Goal: Information Seeking & Learning: Learn about a topic

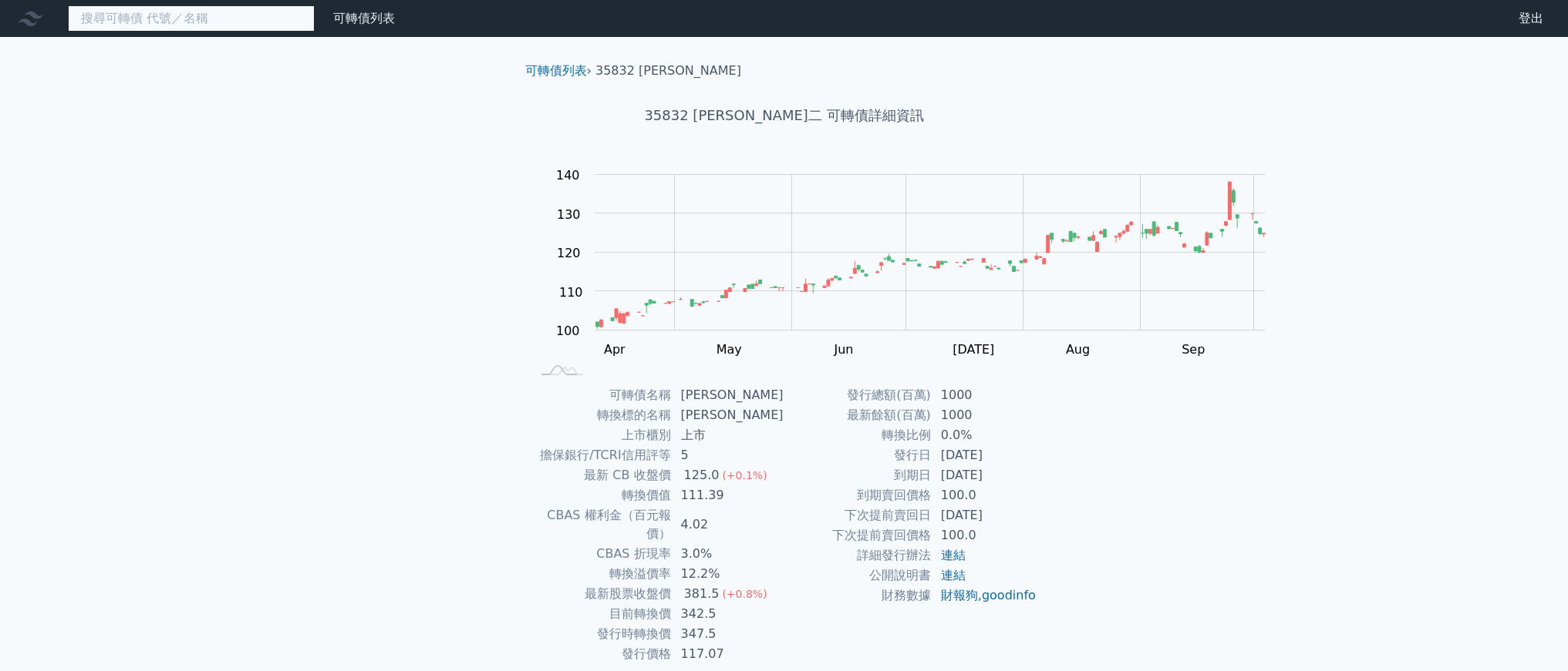
click at [245, 31] on input at bounding box center [191, 18] width 247 height 26
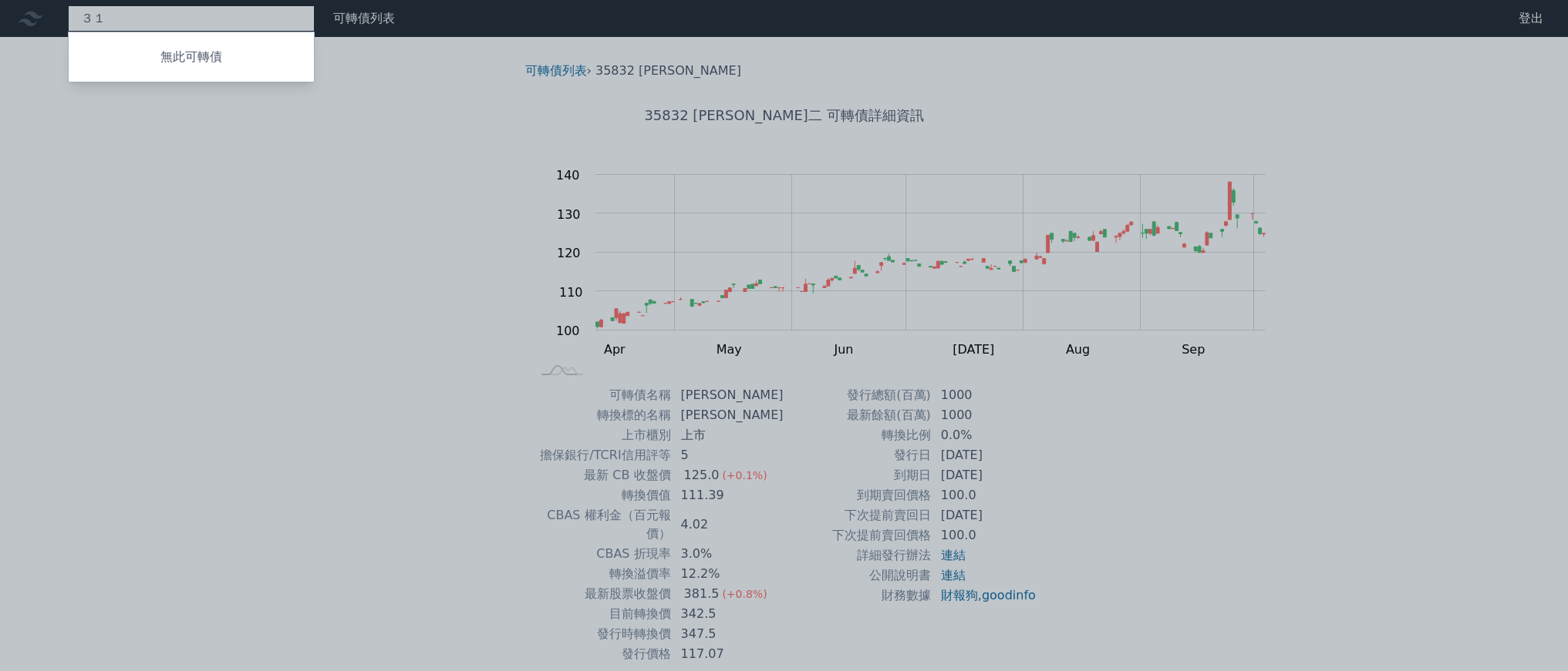
type input "３"
type input "3131"
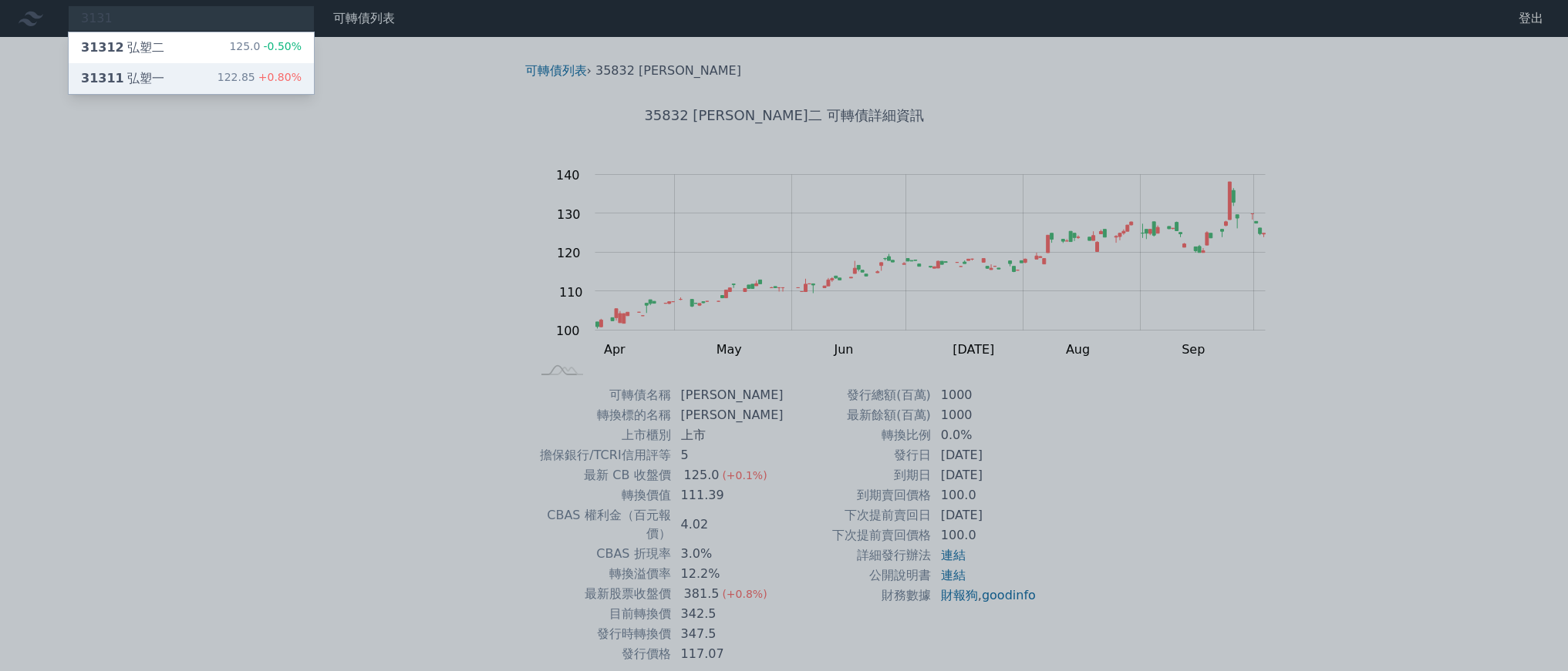
click at [270, 94] on div "31311 弘塑一 122.85 +0.80%" at bounding box center [191, 78] width 245 height 30
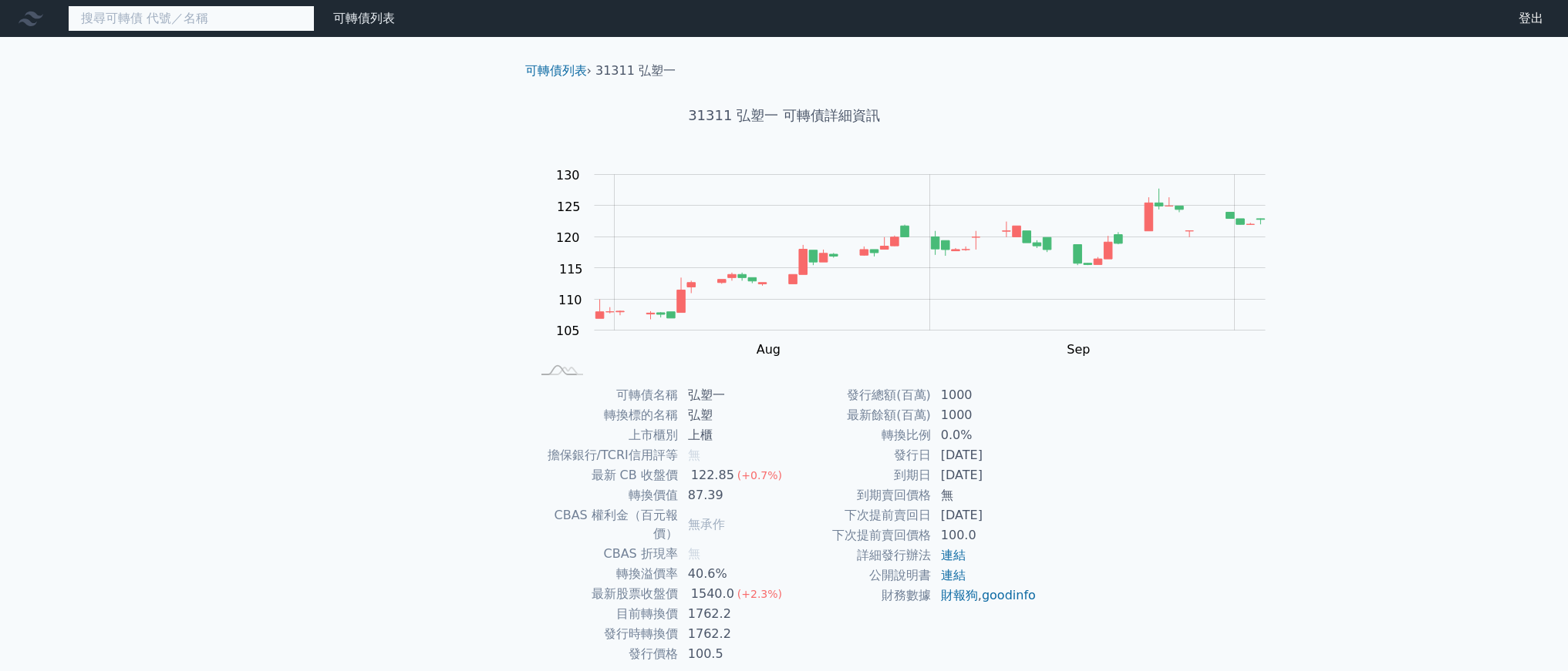
click at [250, 31] on input at bounding box center [191, 18] width 247 height 26
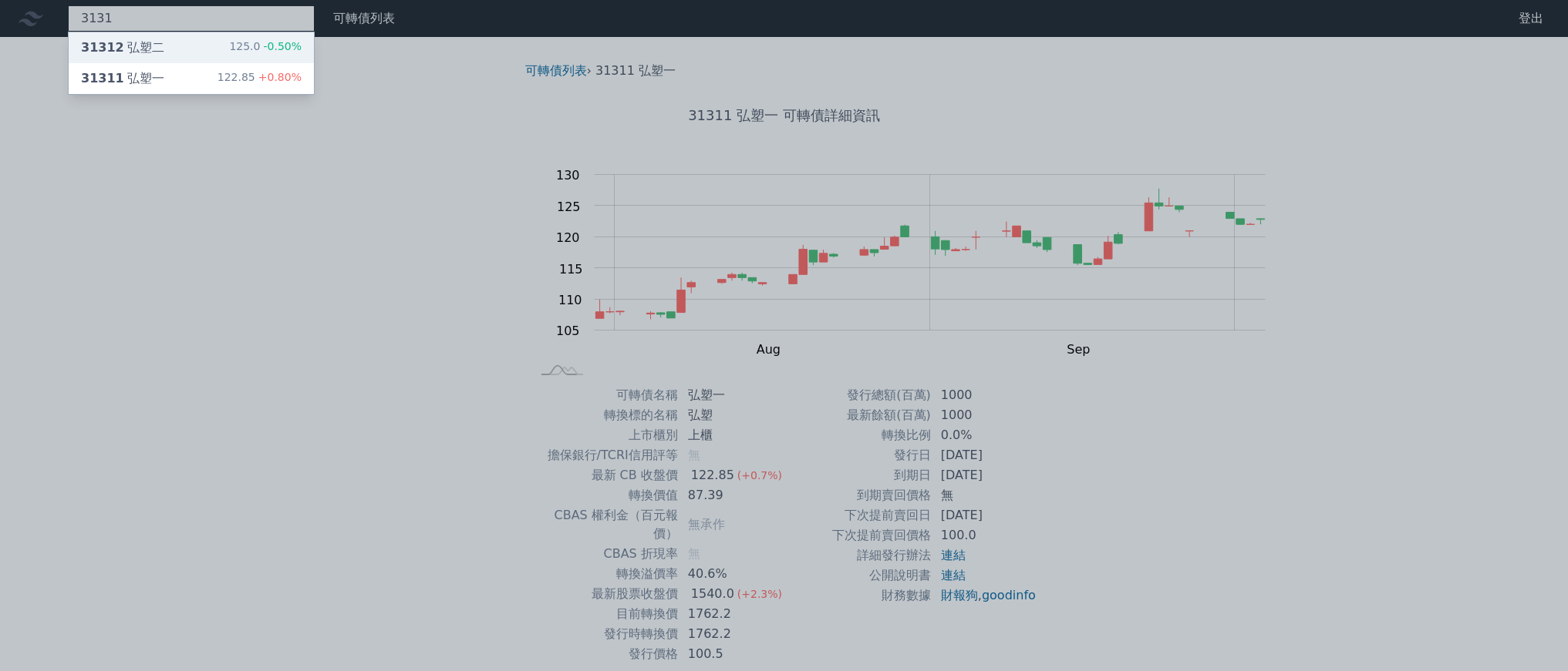
type input "3131"
click at [314, 55] on div "31312 弘塑二 125.0 -0.50%" at bounding box center [191, 48] width 245 height 30
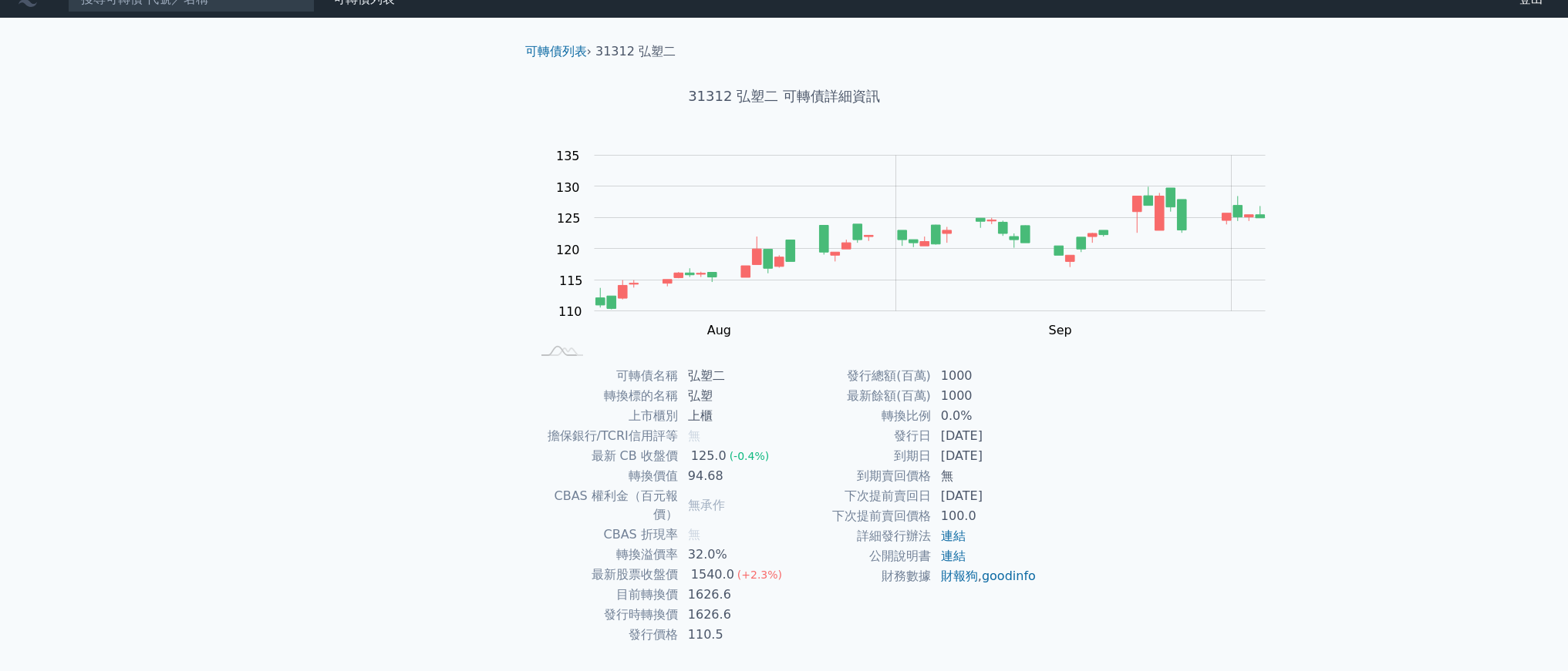
scroll to position [199, 0]
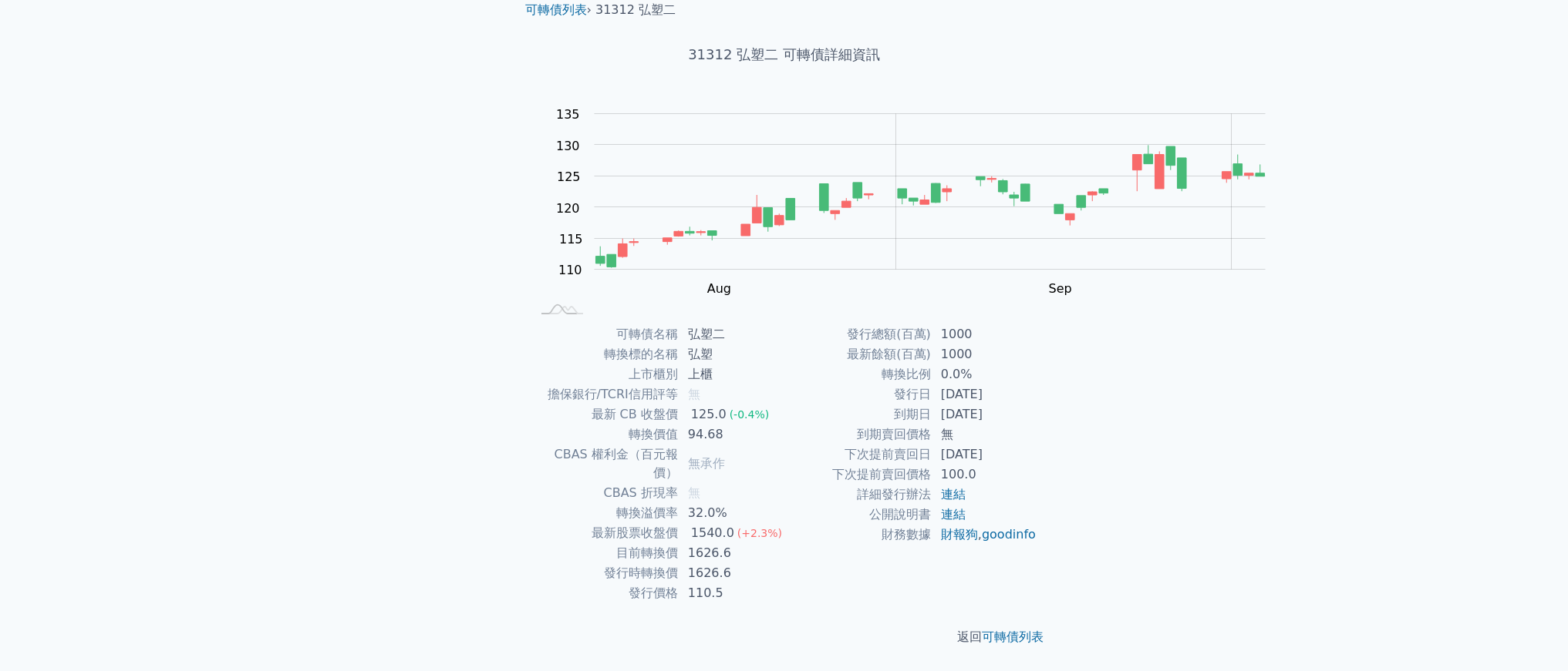
drag, startPoint x: 1032, startPoint y: 341, endPoint x: 1219, endPoint y: 421, distance: 203.4
click at [1038, 404] on tbody "發行總額(百萬) 1000 最新餘額(百萬) 1000 轉換比例 0.0% 發行日 [DATE] 到期日 [DATE] 到期賣回價格 無 下次提前賣回日 [D…" at bounding box center [910, 434] width 253 height 220
click at [1248, 428] on div "可轉債列表 財務數據 可轉債列表 財務數據 登出 登出 可轉債列表 › 31312 弘塑二 31312 弘塑二 可轉債詳細資訊 Zoom Out 120 10…" at bounding box center [784, 305] width 1568 height 732
drag, startPoint x: 1248, startPoint y: 428, endPoint x: 1063, endPoint y: 326, distance: 211.3
click at [1063, 326] on div "可轉債列表 財務數據 可轉債列表 財務數據 登出 登出 可轉債列表 › 31312 弘塑二 31312 弘塑二 可轉債詳細資訊 Zoom Out 120 10…" at bounding box center [784, 305] width 1568 height 732
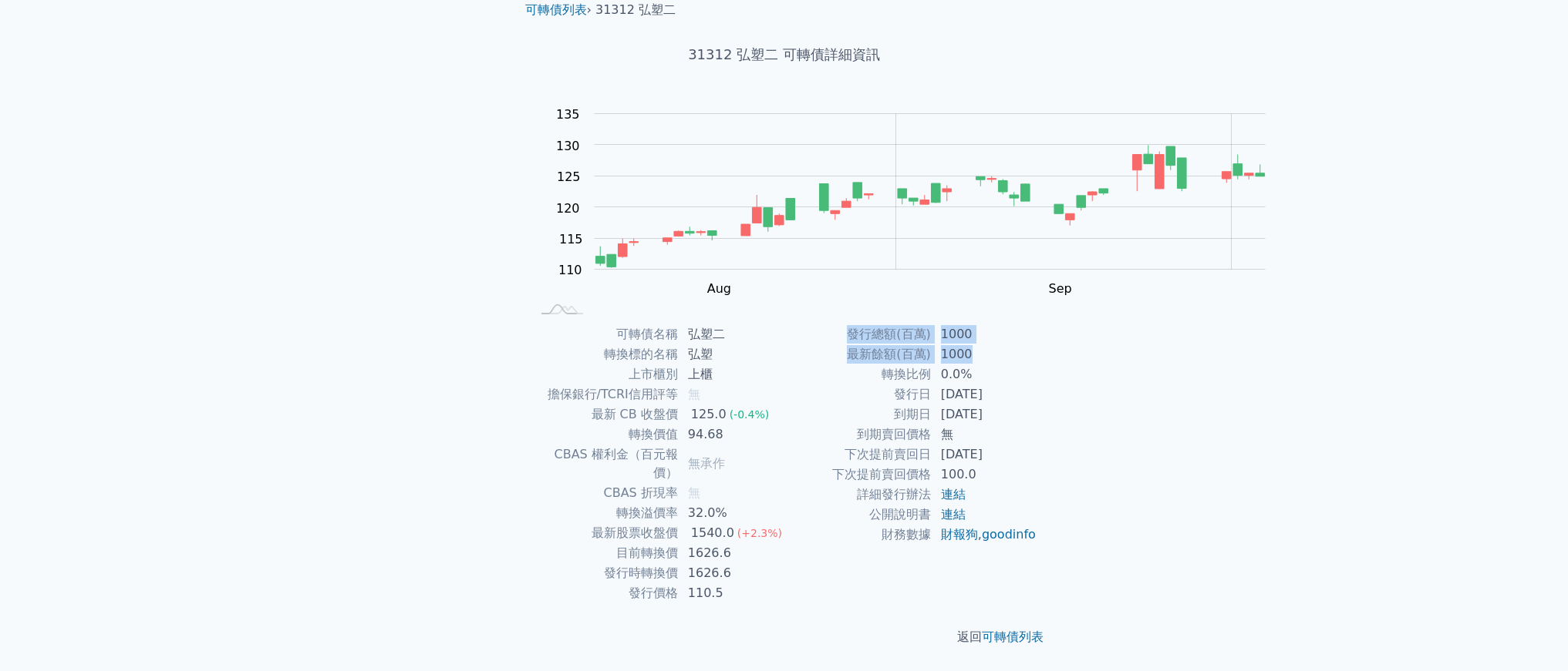
click at [1038, 344] on td "1000" at bounding box center [984, 354] width 106 height 20
drag, startPoint x: 1063, startPoint y: 326, endPoint x: 1124, endPoint y: 376, distance: 78.9
click at [1038, 364] on tbody "發行總額(百萬) 1000 最新餘額(百萬) 1000 轉換比例 0.0% 發行日 [DATE] 到期日 [DATE] 到期賣回價格 無 下次提前賣回日 [D…" at bounding box center [910, 434] width 253 height 220
click at [1038, 389] on td "[DATE]" at bounding box center [984, 394] width 106 height 20
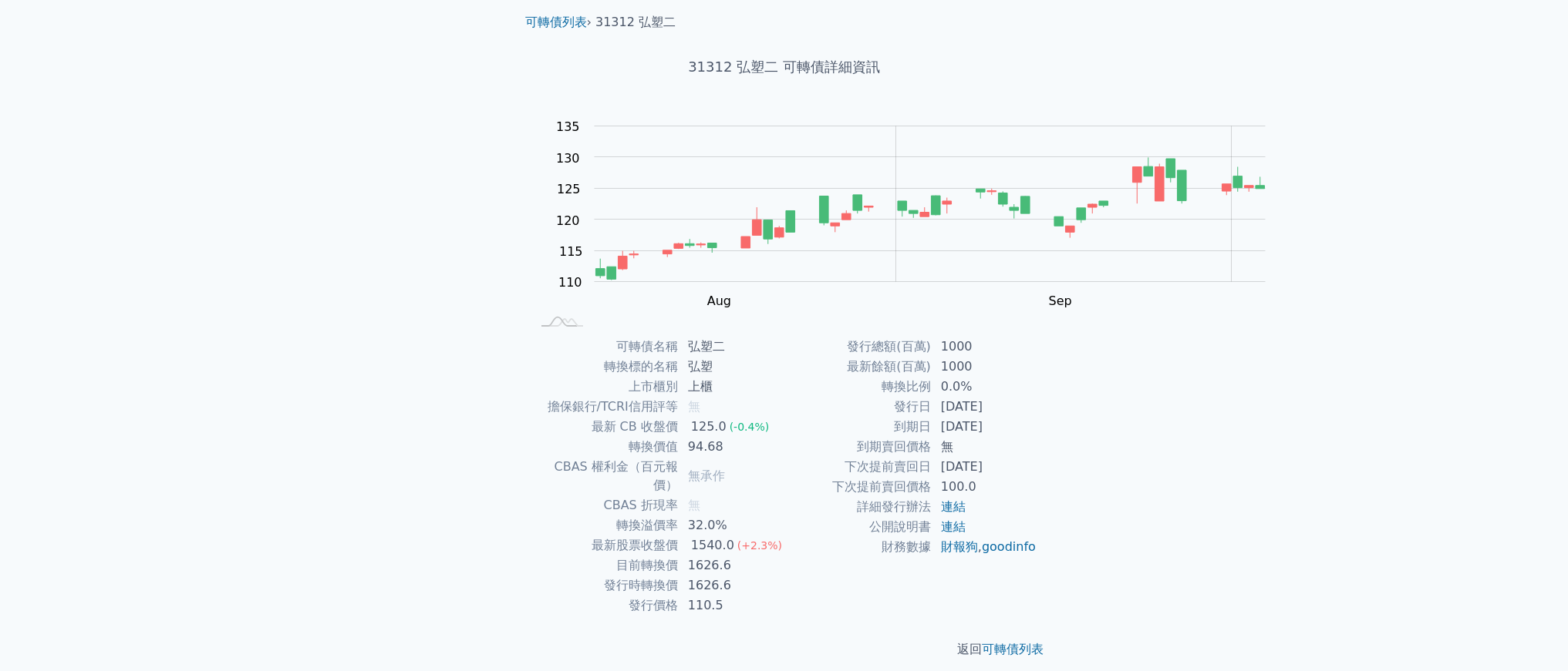
scroll to position [0, 0]
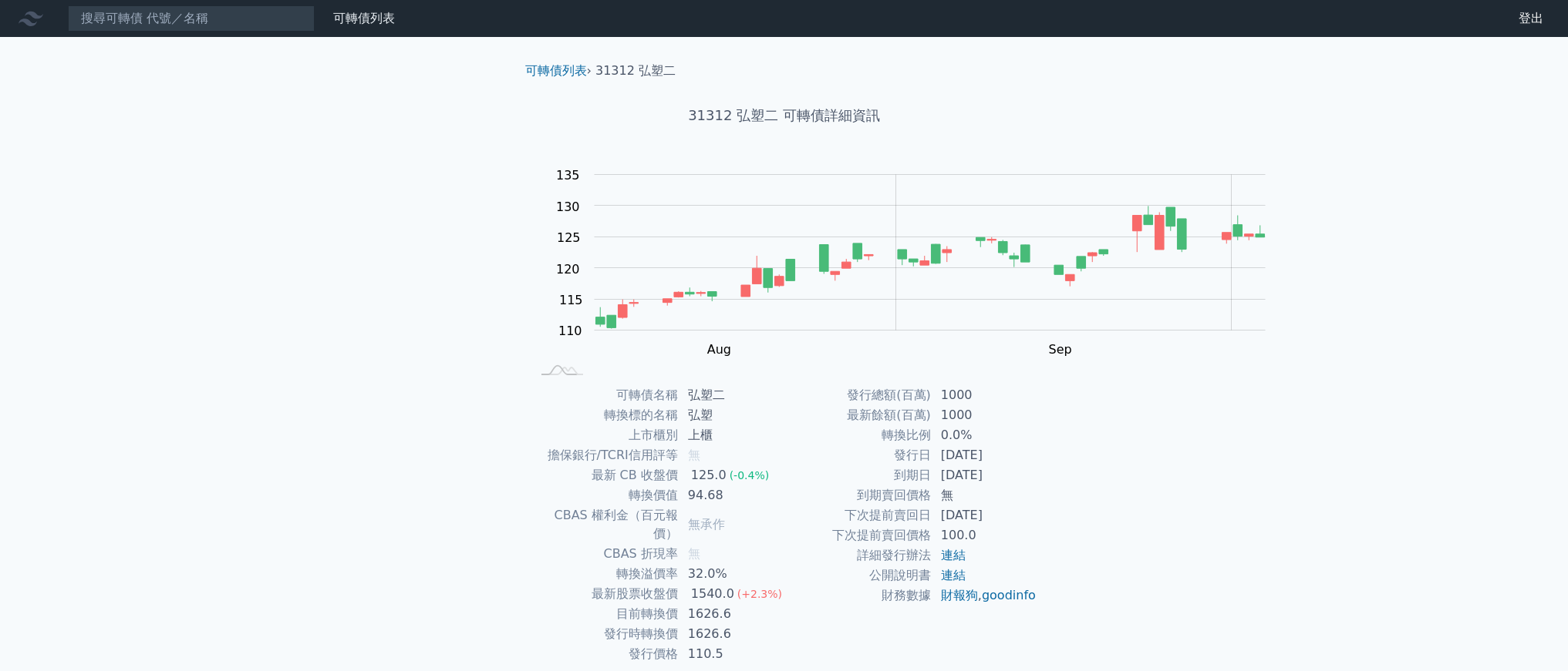
click at [248, 37] on nav "可轉債列表 財務數據 可轉債列表 財務數據 登出 登出" at bounding box center [784, 18] width 1568 height 37
click at [250, 31] on input at bounding box center [191, 18] width 247 height 26
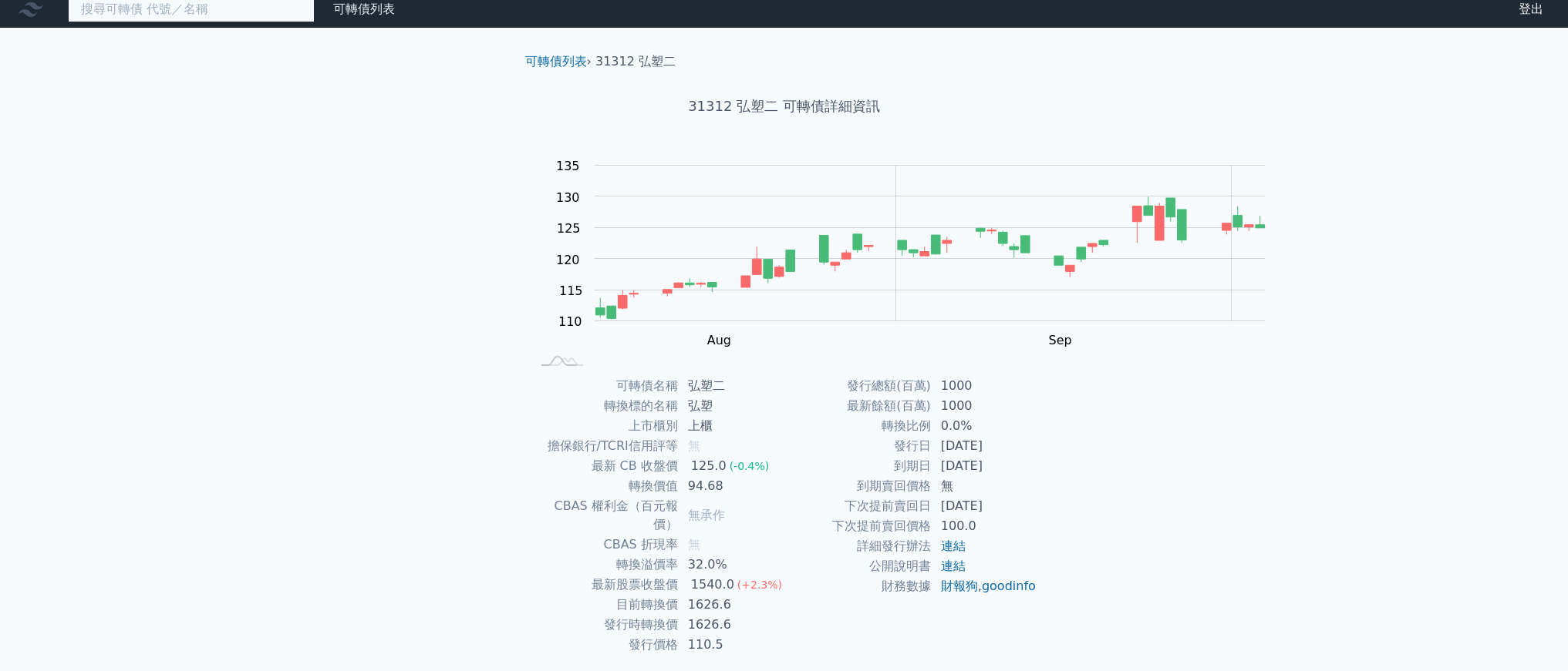
scroll to position [270, 0]
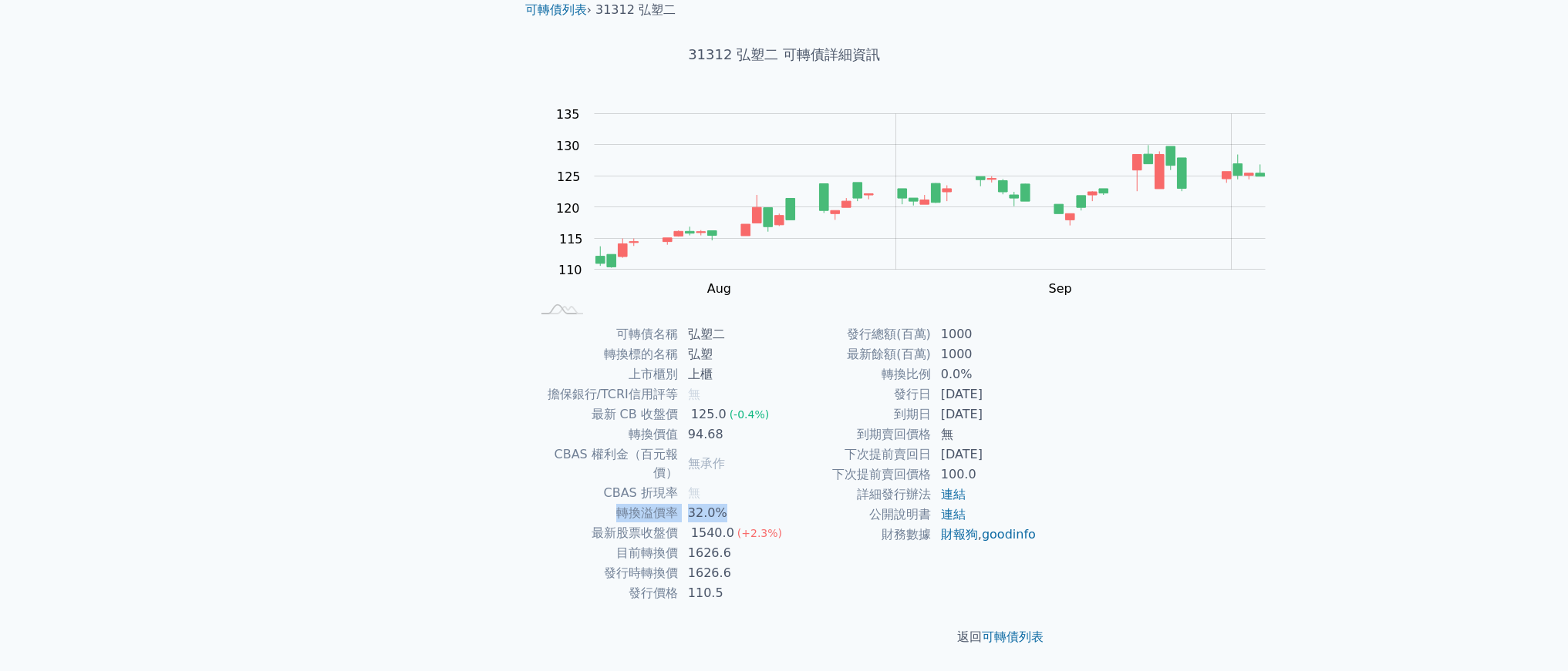
drag, startPoint x: 542, startPoint y: 458, endPoint x: 715, endPoint y: 465, distance: 173.1
click at [715, 503] on tr "轉換溢價率 32.0%" at bounding box center [657, 513] width 253 height 20
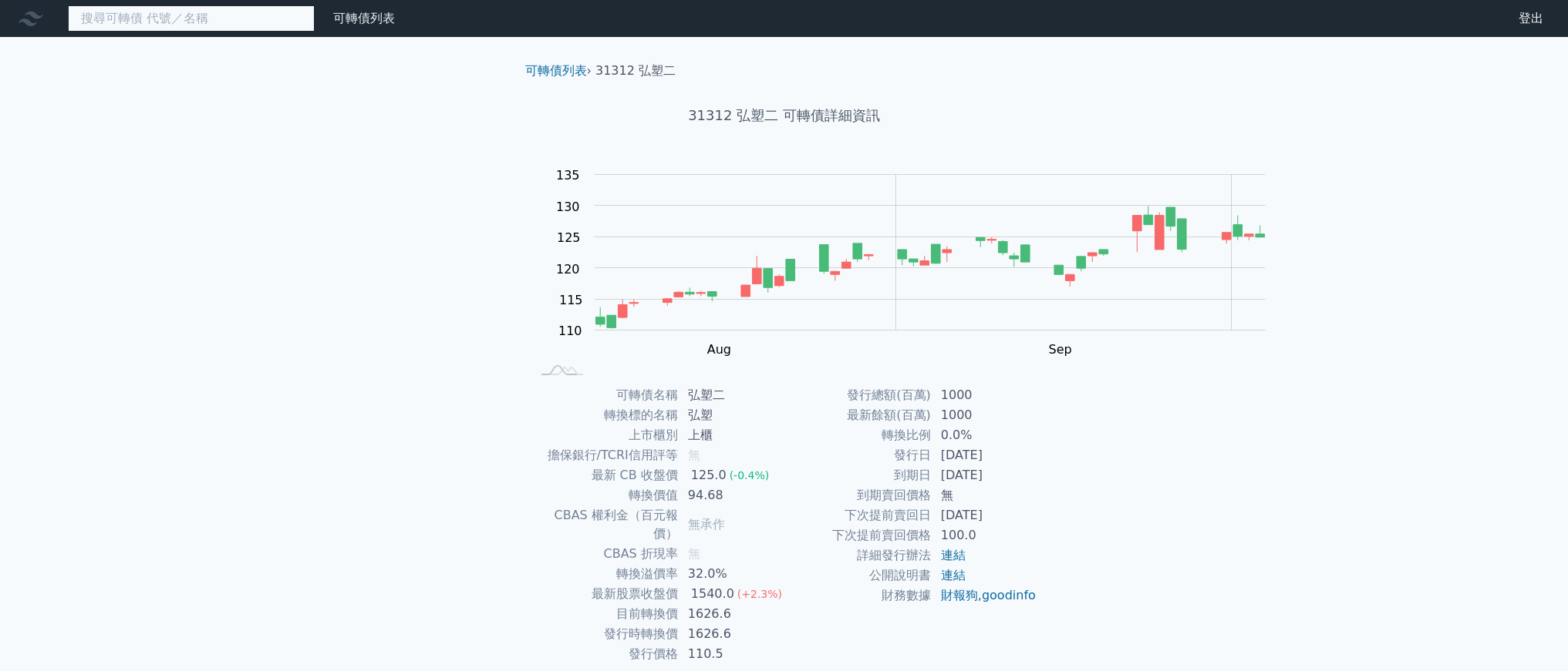
click at [226, 29] on input at bounding box center [191, 18] width 247 height 26
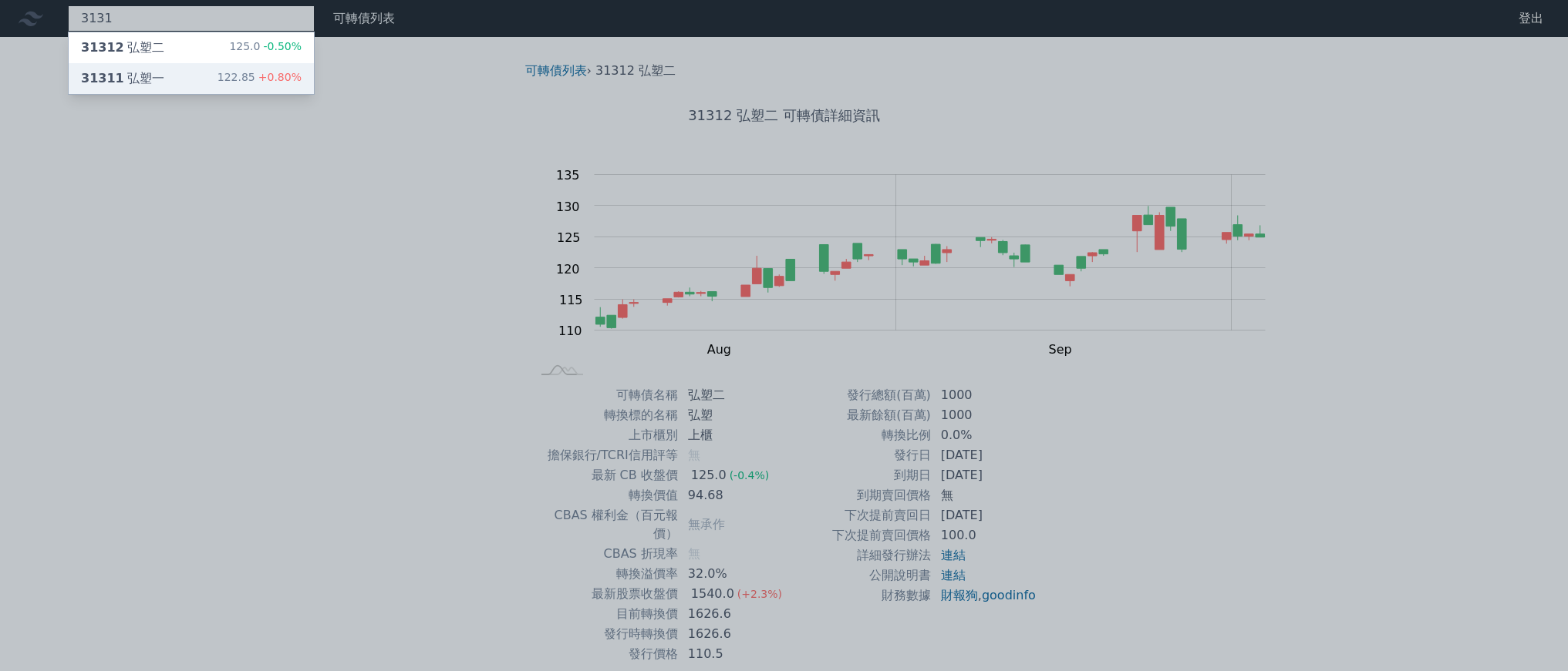
type input "3131"
click at [260, 94] on div "31311 弘塑一 122.85 +0.80%" at bounding box center [191, 78] width 245 height 30
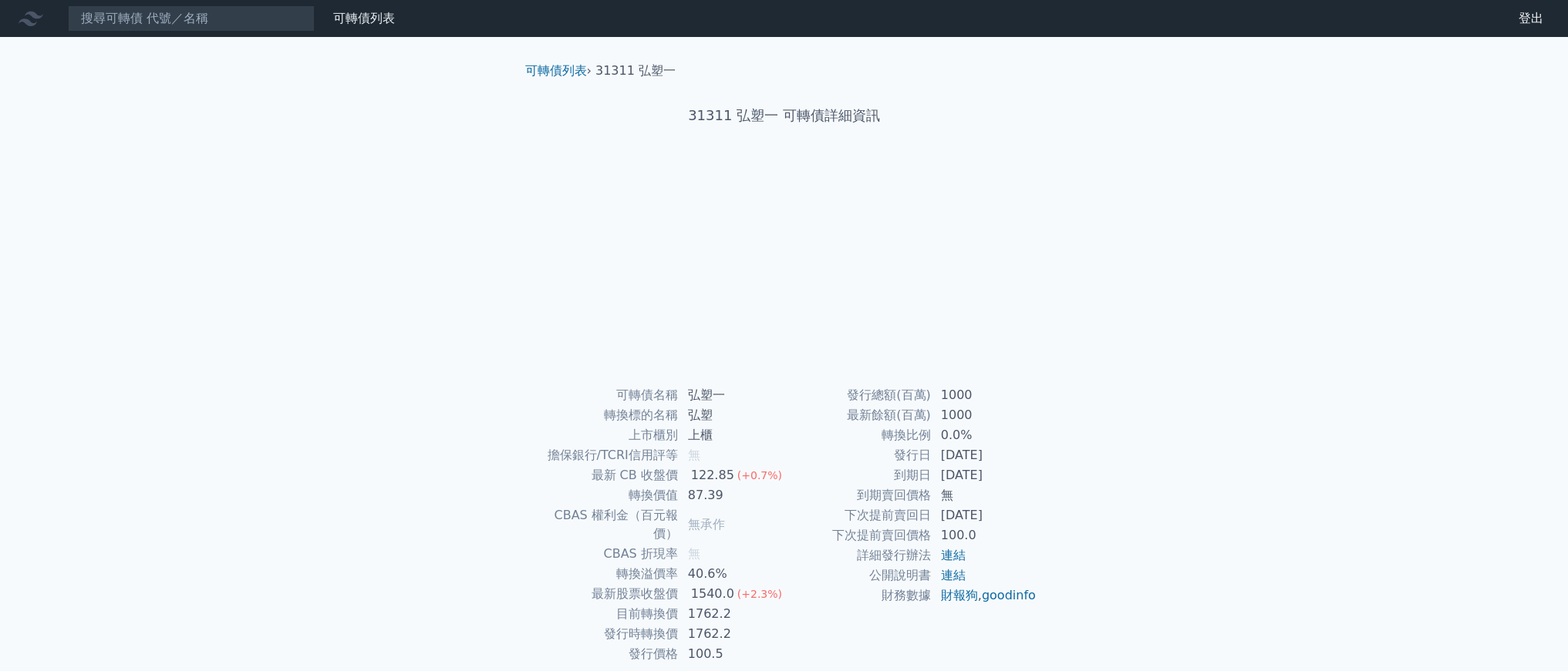
scroll to position [256, 0]
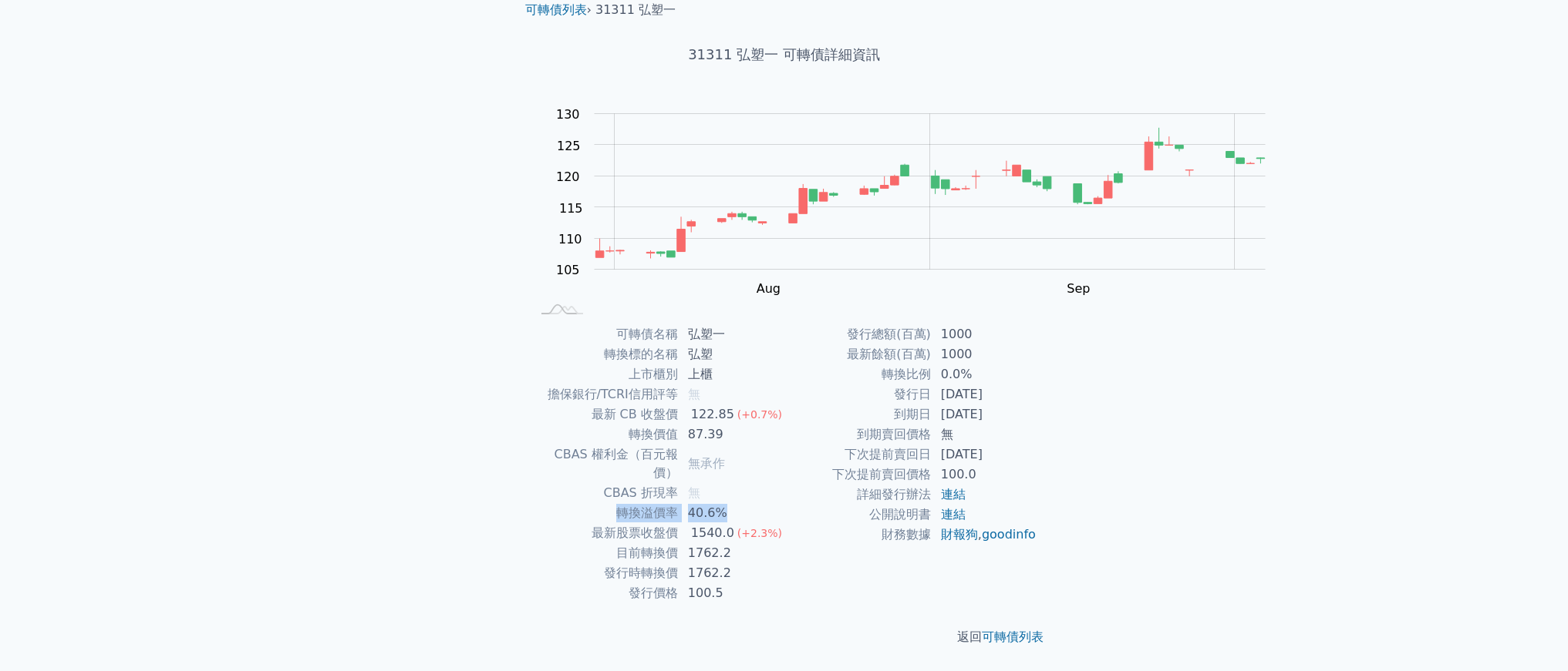
drag, startPoint x: 732, startPoint y: 483, endPoint x: 515, endPoint y: 454, distance: 218.9
click at [531, 454] on tbody "可轉債名稱 弘塑一 轉換標的名稱 弘塑 上市櫃別 上櫃 擔保銀行/TCRI信用評等 無 最新 CB 收盤價 122.85 (+0.7%) 轉換價值 87.39…" at bounding box center [657, 463] width 253 height 279
drag, startPoint x: 953, startPoint y: 306, endPoint x: 1245, endPoint y: 350, distance: 295.3
click at [1245, 350] on div "可轉債列表 財務數據 可轉債列表 財務數據 登出 登出 可轉債列表 › 31311 弘塑一 31311 弘塑一 可轉債詳細資訊 Zoom Out 105 95…" at bounding box center [784, 305] width 1568 height 732
click at [1246, 350] on div "可轉債列表 財務數據 可轉債列表 財務數據 登出 登出 可轉債列表 › 31311 弘塑一 31311 弘塑一 可轉債詳細資訊 Zoom Out 105 95…" at bounding box center [784, 305] width 1568 height 732
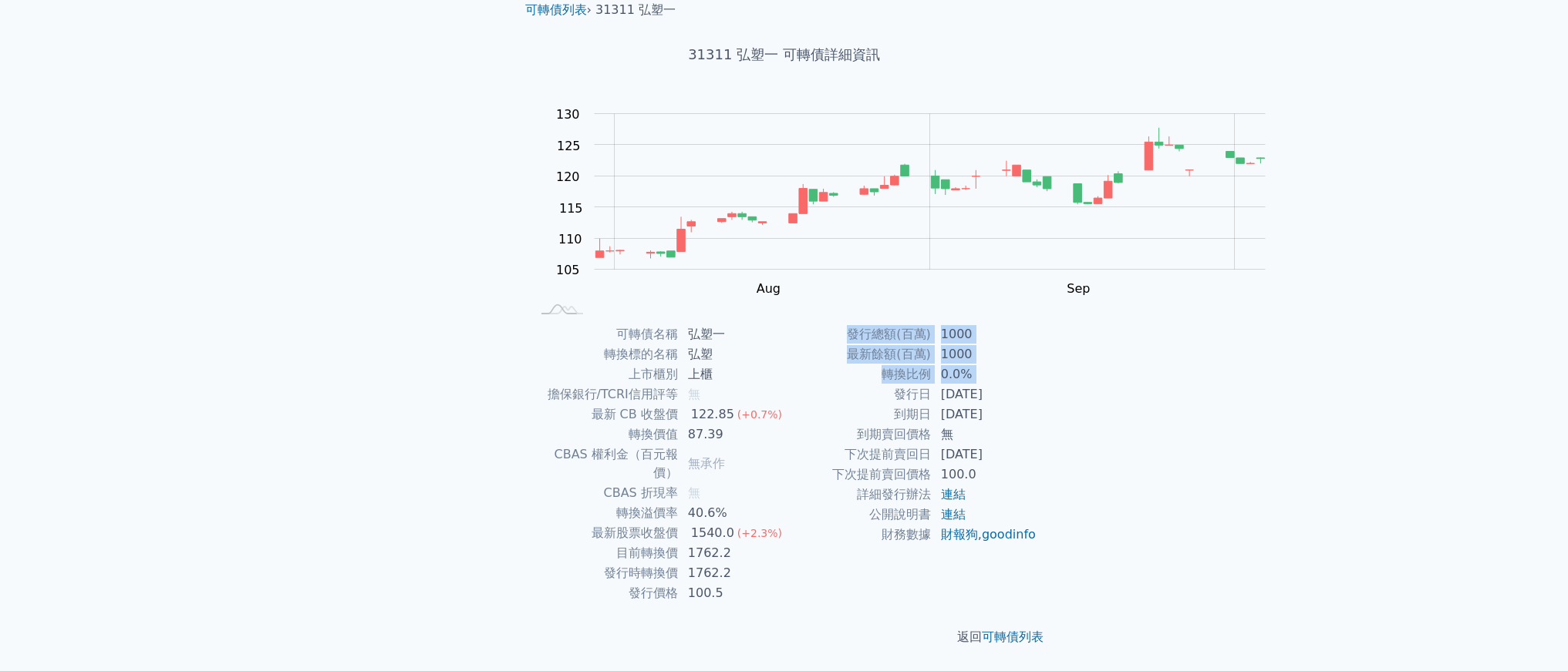
drag, startPoint x: 1202, startPoint y: 348, endPoint x: 907, endPoint y: 307, distance: 297.8
click at [925, 309] on div "可轉債列表 › 31311 弘塑一 31311 弘塑一 可轉債詳細資訊 Zoom Out 105 95 100 105 110 115 120 125 130…" at bounding box center [784, 323] width 592 height 695
click at [907, 384] on td "發行日" at bounding box center [857, 394] width 147 height 20
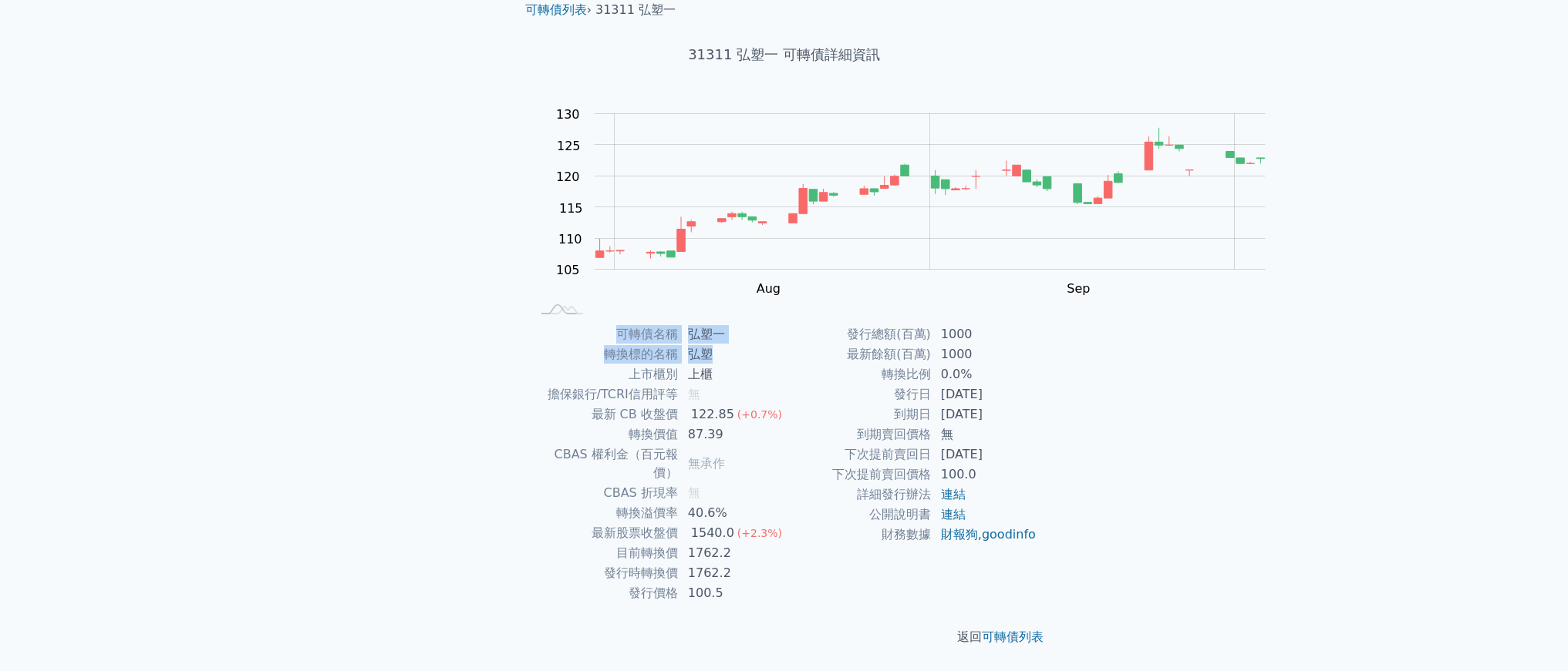
drag, startPoint x: 522, startPoint y: 376, endPoint x: 731, endPoint y: 434, distance: 216.9
click at [706, 431] on tbody "可轉債名稱 弘塑一 轉換標的名稱 弘塑 上市櫃別 上櫃 擔保銀行/TCRI信用評等 無 最新 CB 收盤價 122.85 (+0.7%) 轉換價值 87.39…" at bounding box center [657, 463] width 253 height 279
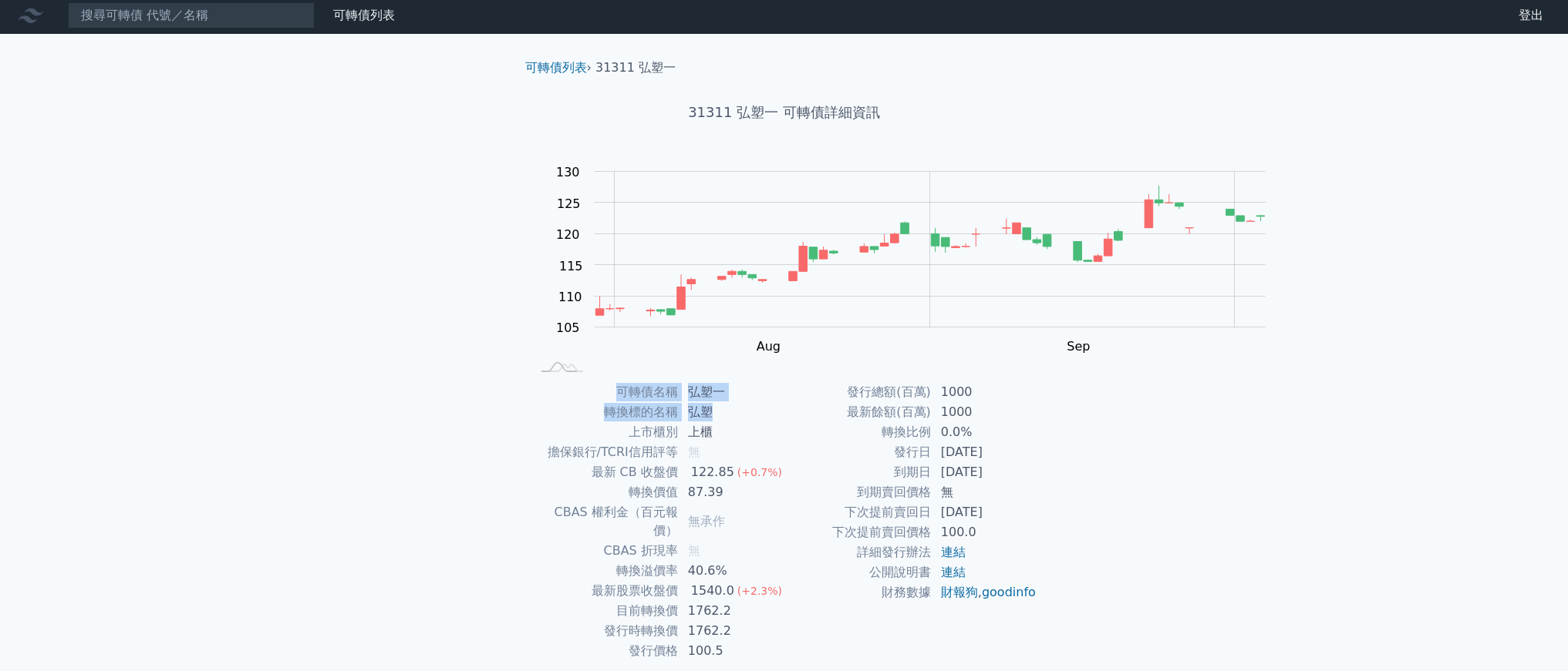
scroll to position [0, 0]
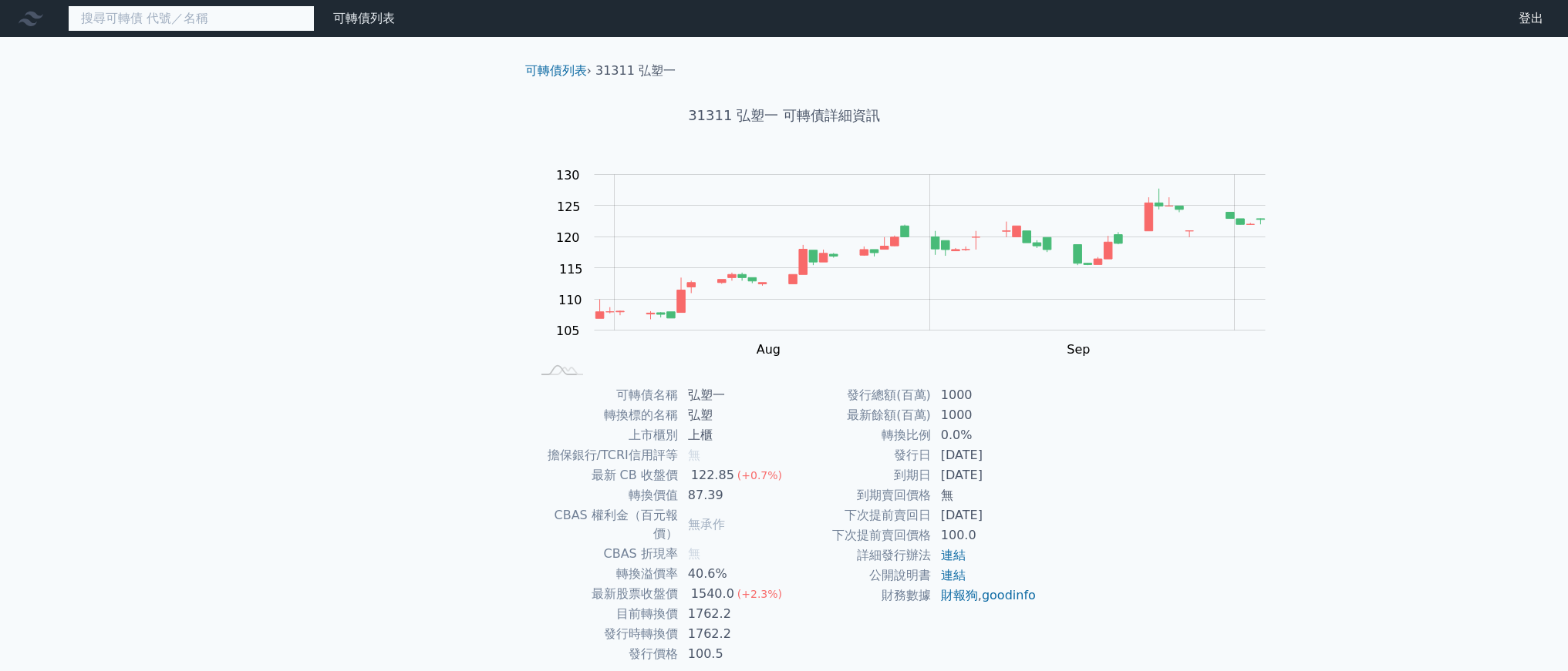
click at [193, 31] on input at bounding box center [191, 18] width 247 height 26
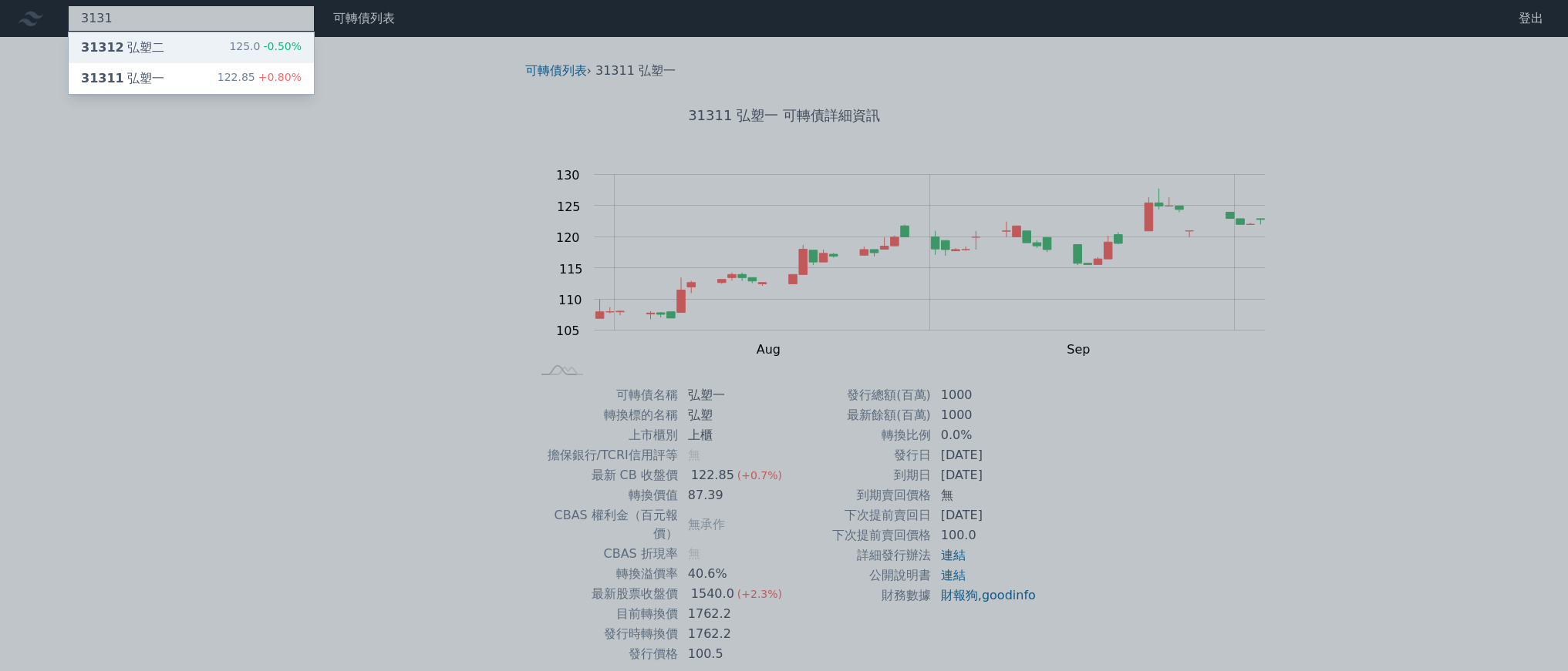
type input "3131"
click at [164, 57] on div "31312 弘塑二" at bounding box center [122, 47] width 83 height 18
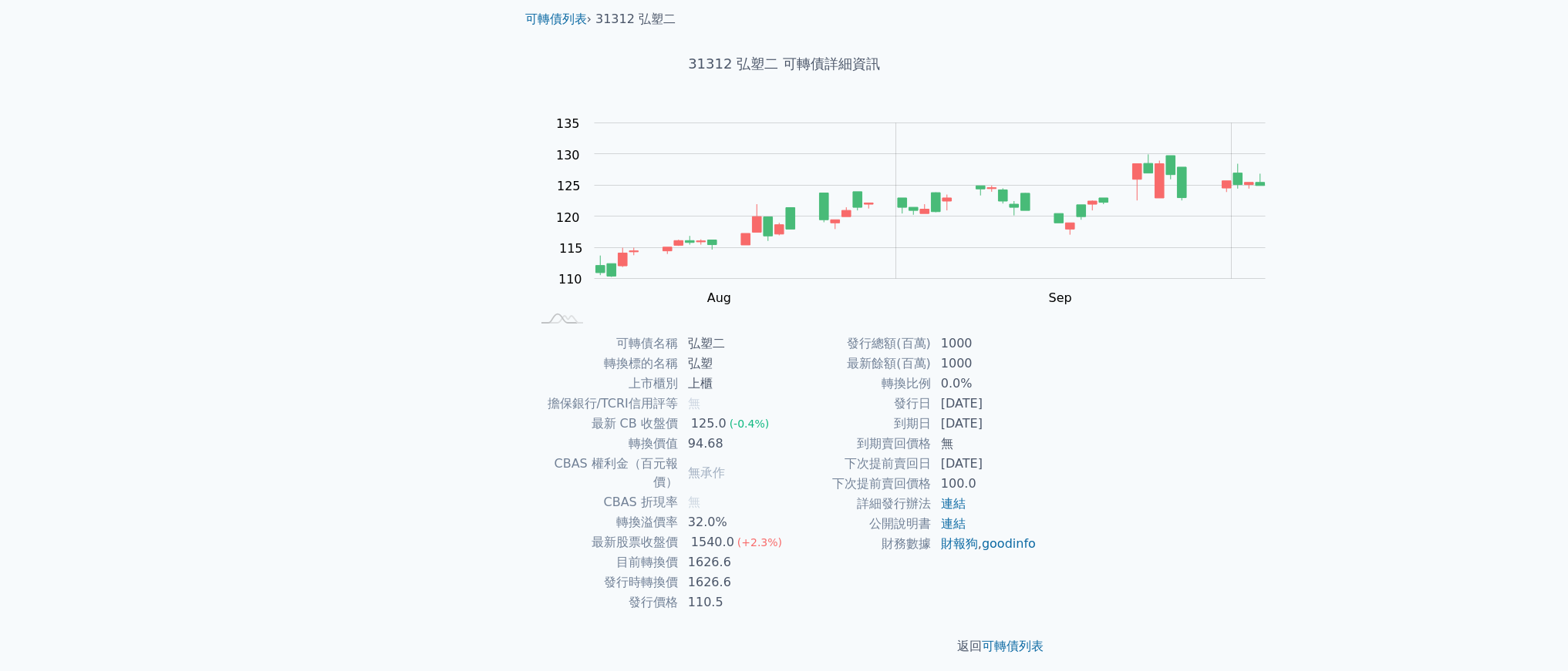
scroll to position [292, 0]
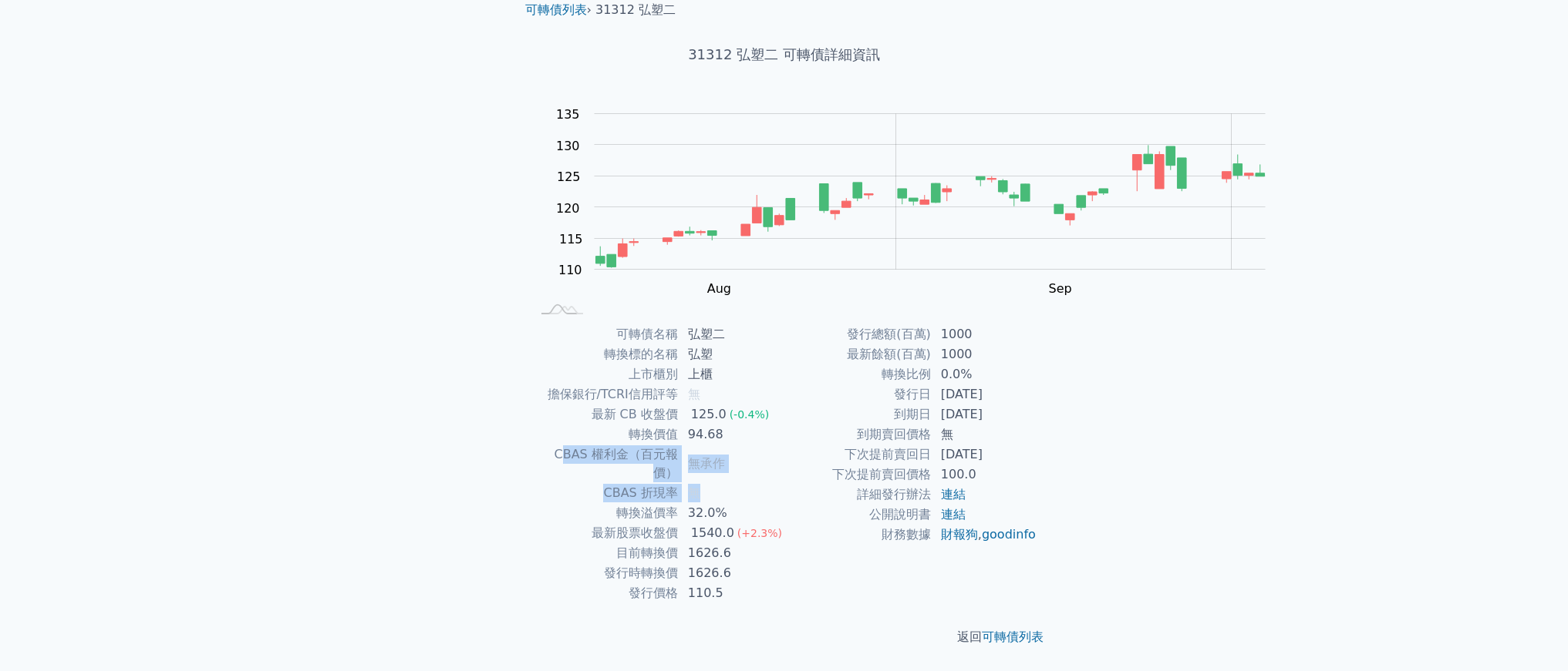
drag, startPoint x: 422, startPoint y: 373, endPoint x: 748, endPoint y: 400, distance: 327.1
click at [748, 400] on tbody "可轉債名稱 弘塑二 轉換標的名稱 弘塑 上市櫃別 上櫃 擔保銀行/TCRI信用評等 無 最新 CB 收盤價 125.0 (-0.4%) 轉換價值 94.68 …" at bounding box center [657, 463] width 253 height 279
click at [748, 483] on td "無" at bounding box center [732, 493] width 106 height 20
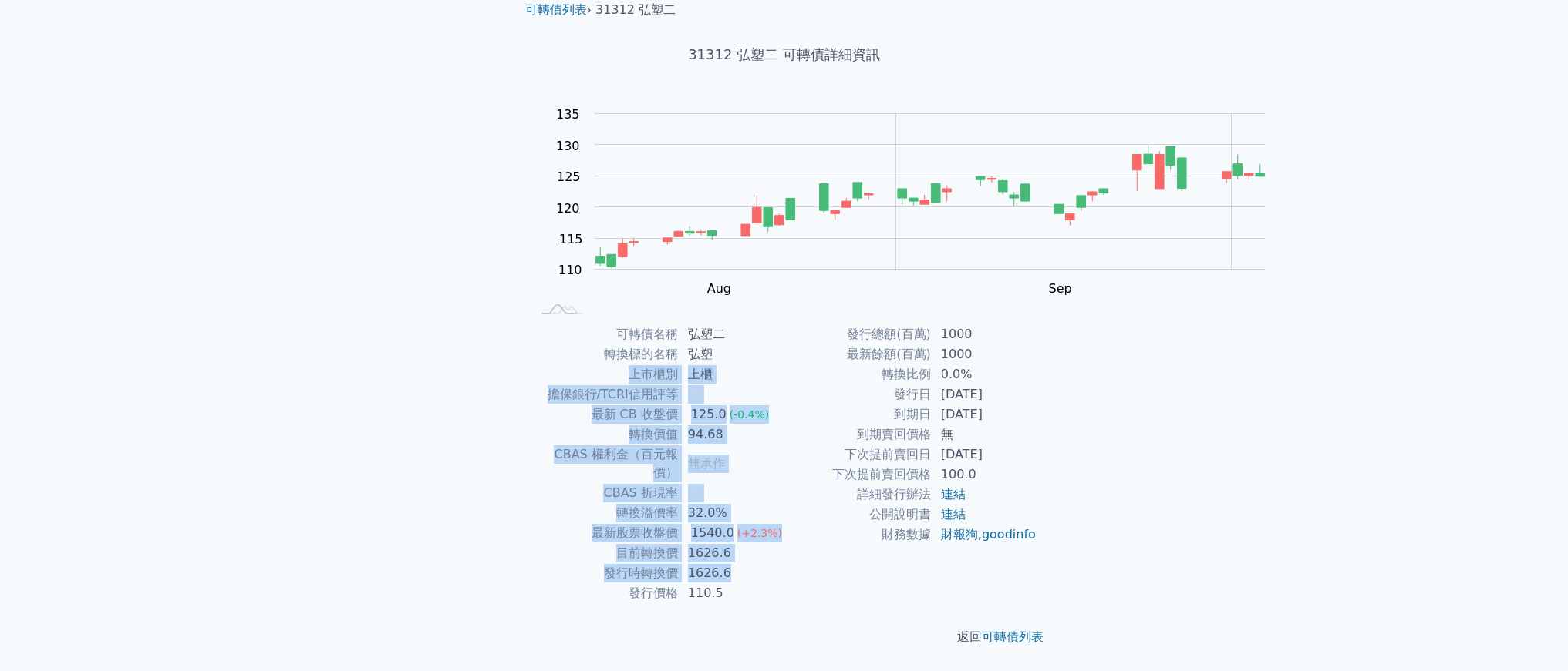
drag, startPoint x: 774, startPoint y: 530, endPoint x: 560, endPoint y: 260, distance: 344.5
click at [560, 324] on tbody "可轉債名稱 弘塑二 轉換標的名稱 弘塑 上市櫃別 上櫃 擔保銀行/TCRI信用評等 無 最新 CB 收盤價 125.0 (-0.4%) 轉換價值 94.68 …" at bounding box center [657, 463] width 253 height 279
click at [556, 364] on td "上市櫃別" at bounding box center [605, 374] width 147 height 20
drag, startPoint x: 536, startPoint y: 193, endPoint x: 1383, endPoint y: 496, distance: 899.6
click at [1383, 496] on div "可轉債列表 財務數據 可轉債列表 財務數據 登出 登出 可轉債列表 › 31312 弘塑二 31312 弘塑二 可轉債詳細資訊 Zoom Out 120 10…" at bounding box center [784, 305] width 1568 height 732
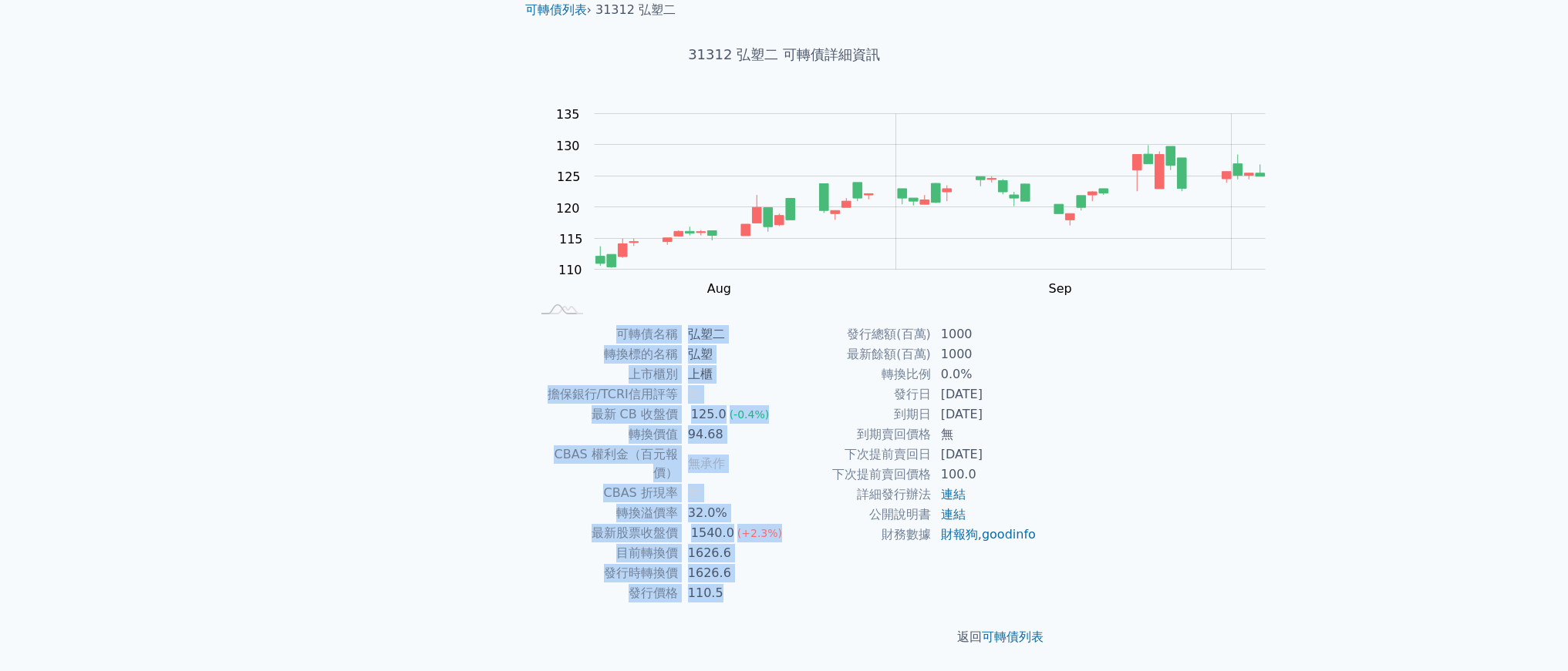
click at [1384, 496] on div "可轉債列表 財務數據 可轉債列表 財務數據 登出 登出 可轉債列表 › 31312 弘塑二 31312 弘塑二 可轉債詳細資訊 Zoom Out 120 10…" at bounding box center [784, 305] width 1568 height 732
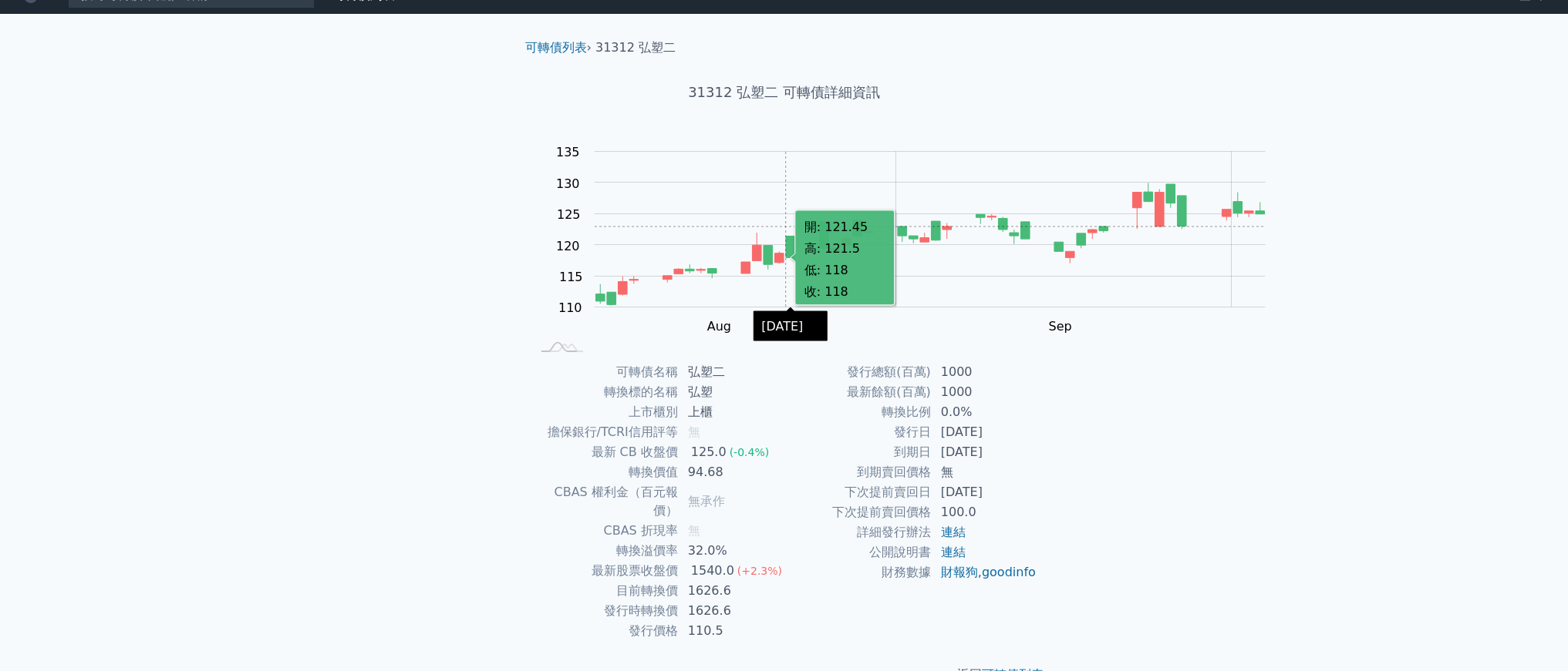
scroll to position [13, 0]
